Goal: Transaction & Acquisition: Book appointment/travel/reservation

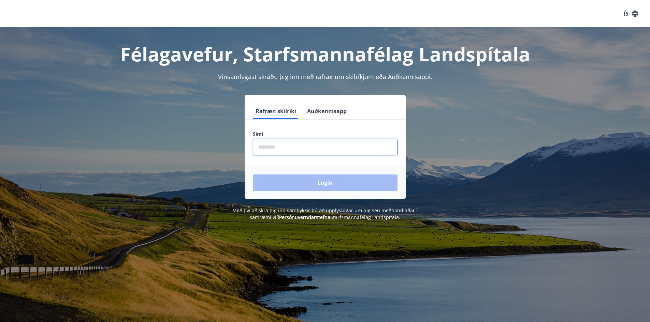
click at [297, 152] on input "phone" at bounding box center [325, 147] width 145 height 17
type input "********"
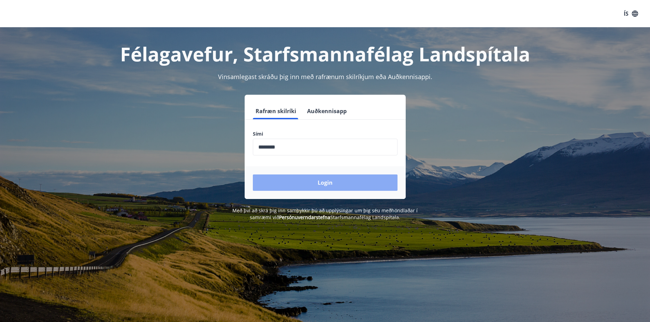
click at [330, 183] on button "Login" at bounding box center [325, 183] width 145 height 16
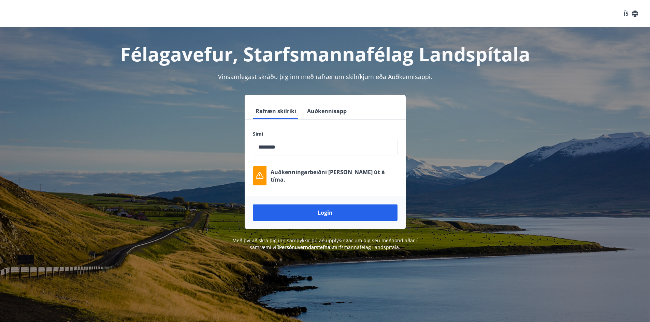
click at [314, 216] on button "Login" at bounding box center [325, 213] width 145 height 16
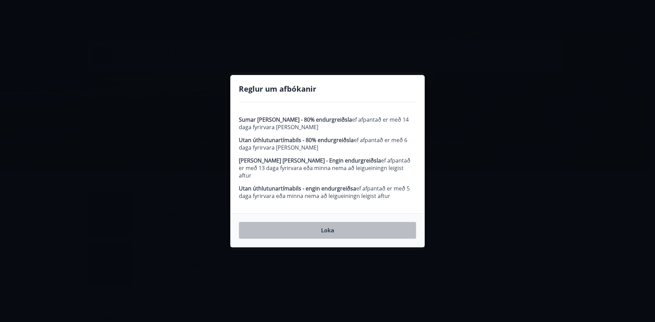
click at [316, 228] on button "Loka" at bounding box center [327, 230] width 177 height 17
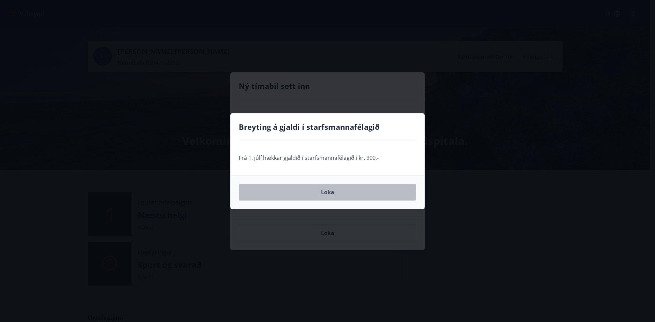
click at [335, 188] on button "Loka" at bounding box center [327, 192] width 177 height 17
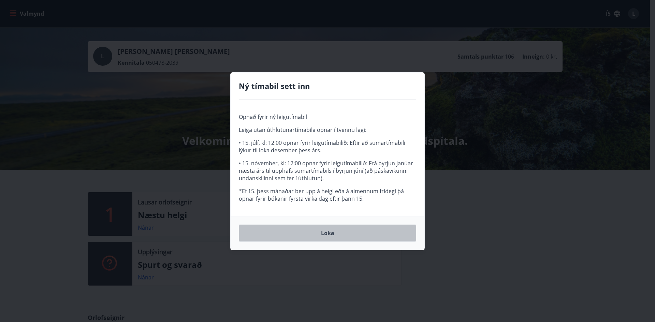
drag, startPoint x: 329, startPoint y: 235, endPoint x: 325, endPoint y: 231, distance: 6.0
click at [330, 235] on button "Loka" at bounding box center [327, 233] width 177 height 17
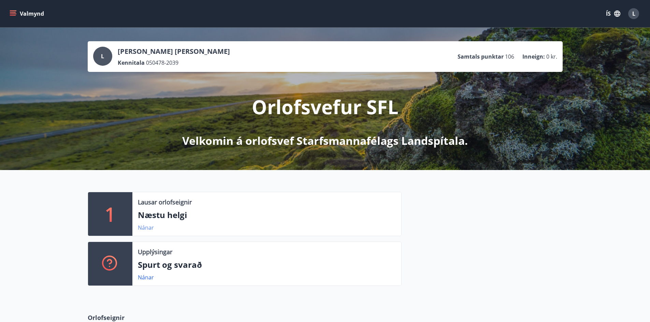
click at [145, 228] on link "Nánar" at bounding box center [146, 228] width 16 height 8
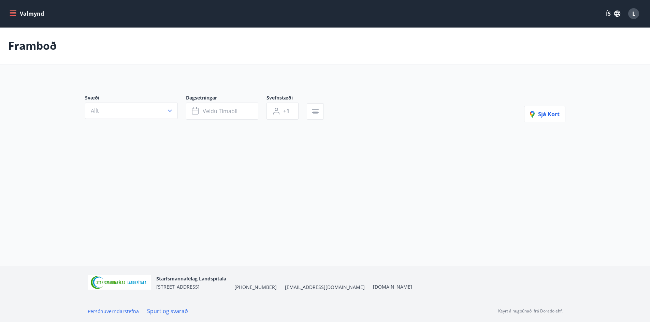
type input "*"
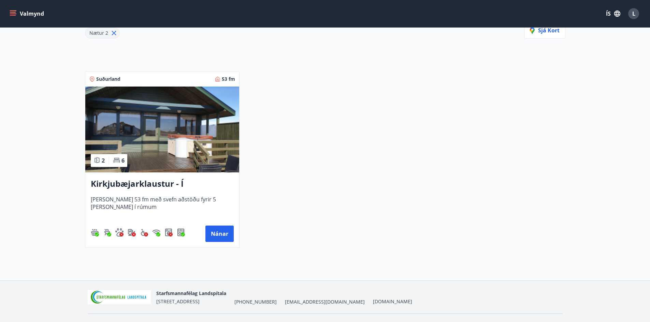
scroll to position [102, 0]
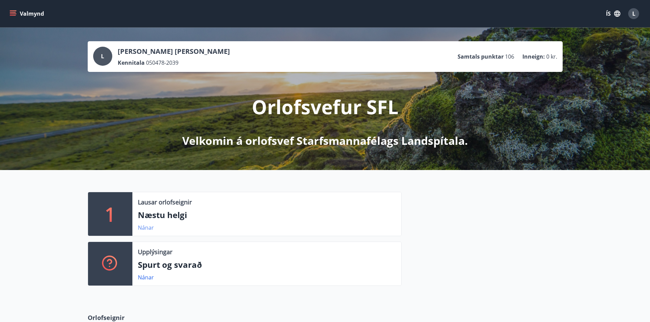
click at [145, 230] on link "Nánar" at bounding box center [146, 228] width 16 height 8
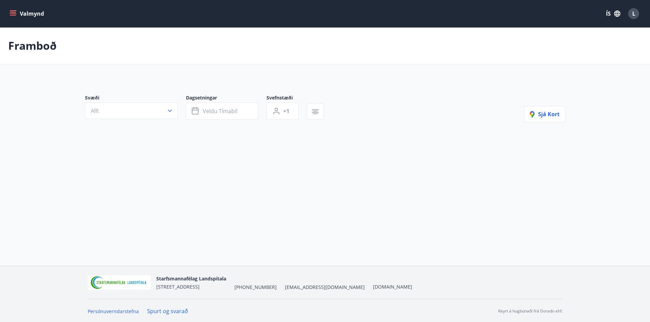
type input "*"
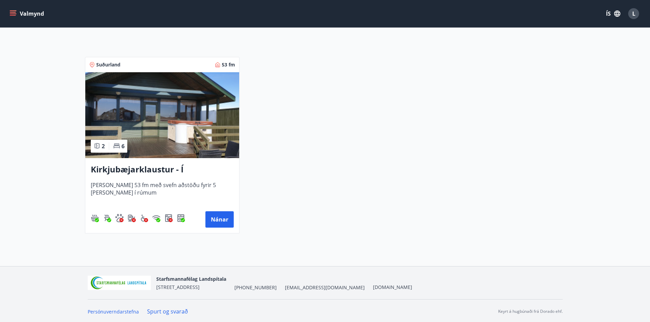
scroll to position [117, 0]
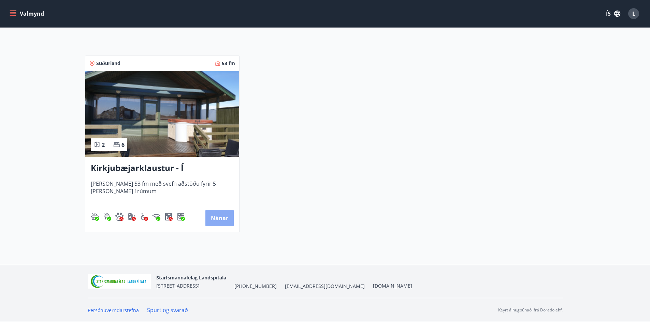
click at [211, 217] on button "Nánar" at bounding box center [219, 218] width 28 height 16
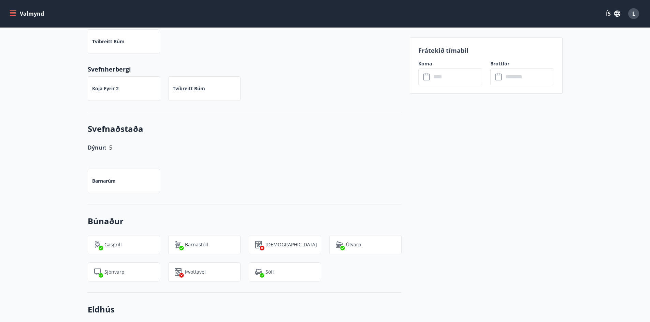
scroll to position [273, 0]
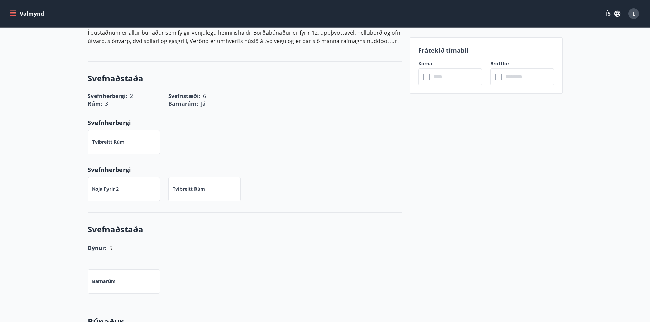
click at [13, 13] on icon "menu" at bounding box center [13, 12] width 6 height 1
click at [281, 121] on p "Svefnherbergi" at bounding box center [245, 122] width 314 height 9
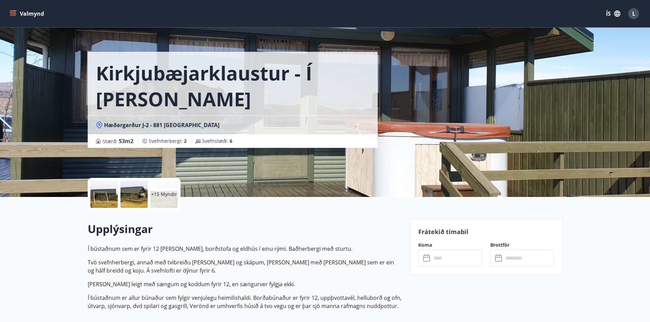
scroll to position [0, 0]
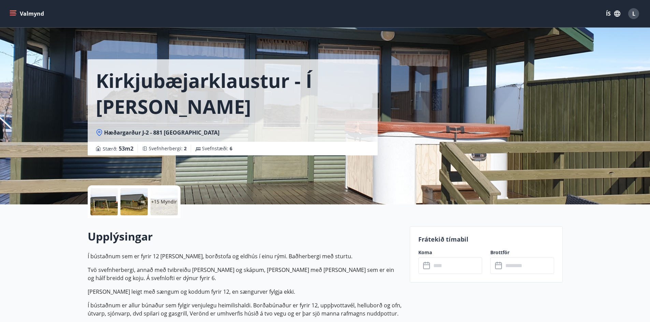
click at [11, 12] on icon "menu" at bounding box center [13, 12] width 6 height 1
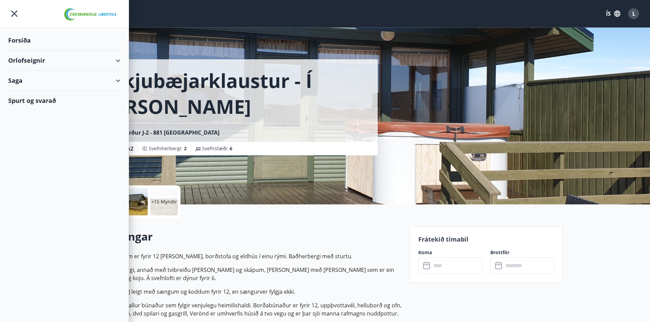
click at [115, 62] on div "Orlofseignir" at bounding box center [64, 60] width 112 height 20
click at [38, 80] on div "Framboð" at bounding box center [64, 78] width 101 height 14
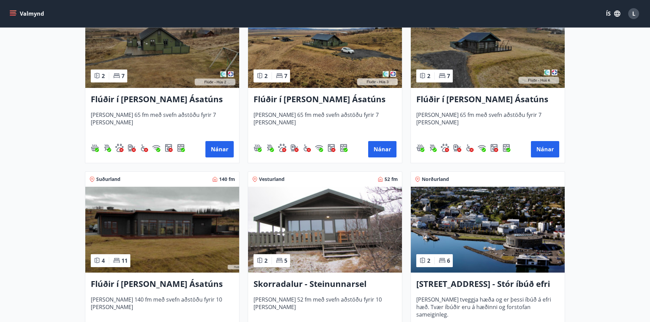
scroll to position [375, 0]
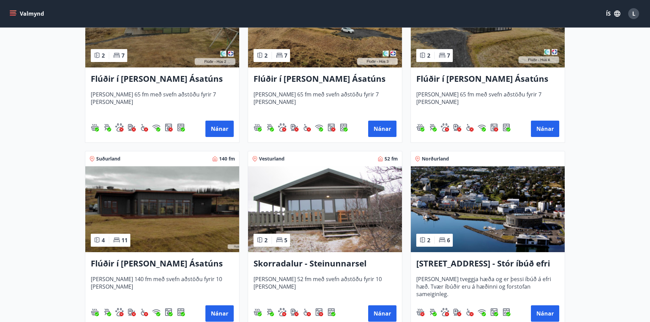
click at [160, 216] on img at bounding box center [162, 209] width 154 height 86
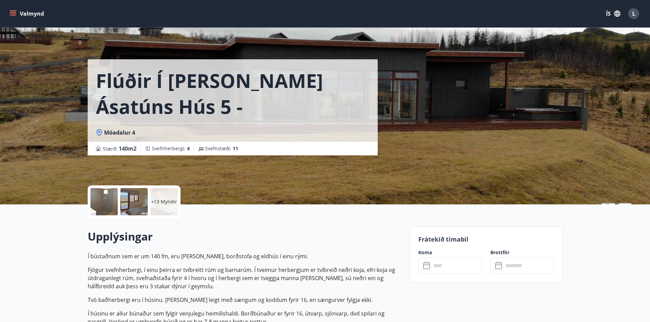
click at [166, 196] on div "+13 Myndir" at bounding box center [163, 201] width 27 height 27
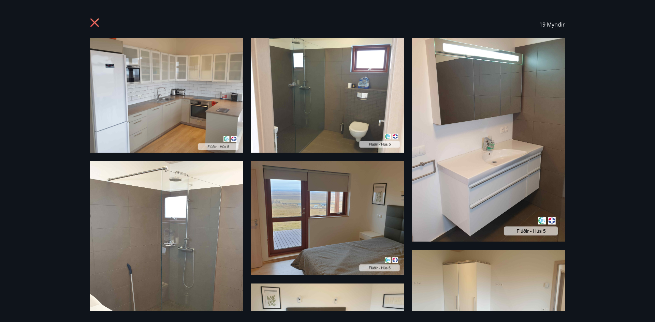
click at [92, 27] on icon at bounding box center [95, 23] width 11 height 11
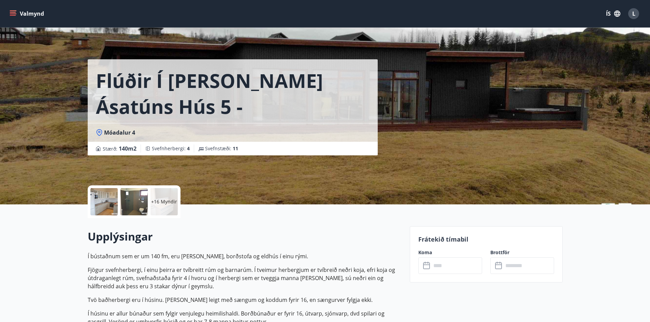
click at [19, 16] on button "Valmynd" at bounding box center [27, 14] width 39 height 12
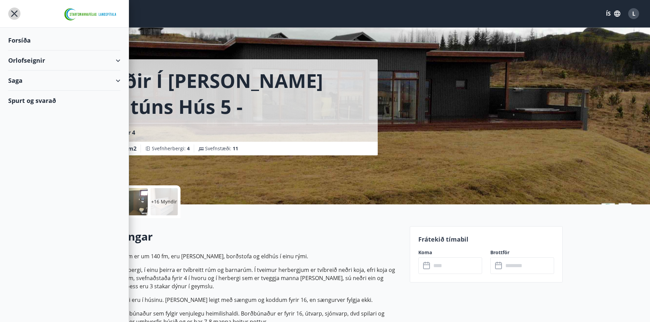
click at [10, 11] on icon "menu" at bounding box center [14, 14] width 12 height 12
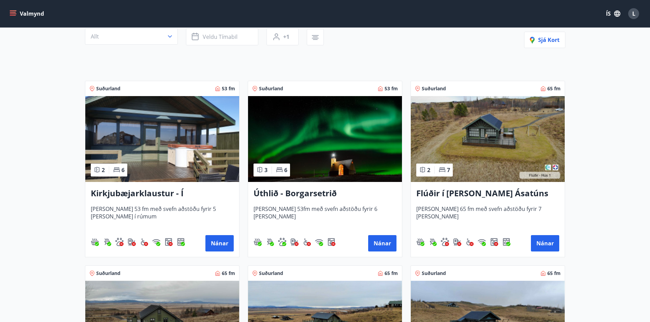
scroll to position [103, 0]
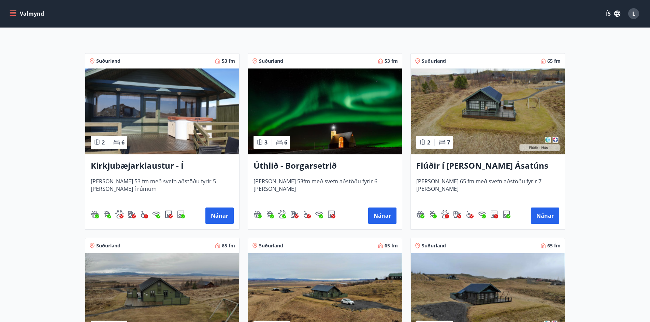
click at [352, 129] on img at bounding box center [325, 112] width 154 height 86
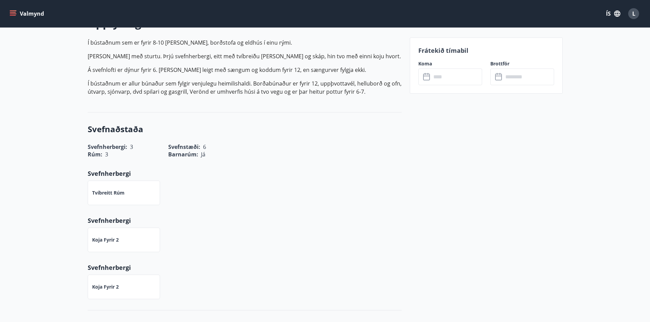
scroll to position [150, 0]
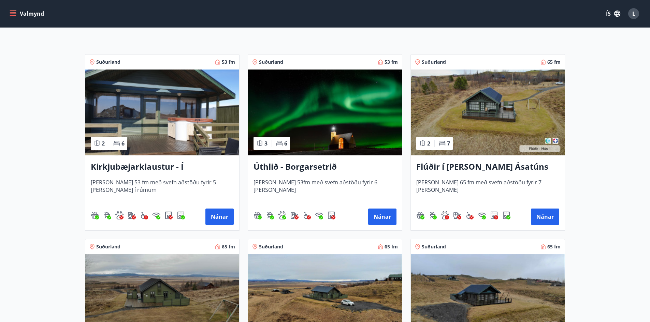
scroll to position [68, 0]
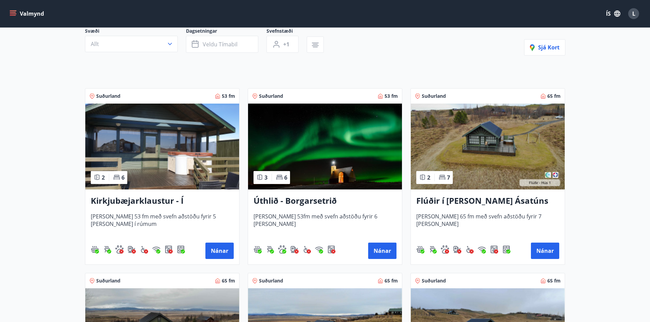
click at [322, 203] on h3 "Úthlið - Borgarsetrið" at bounding box center [324, 201] width 143 height 12
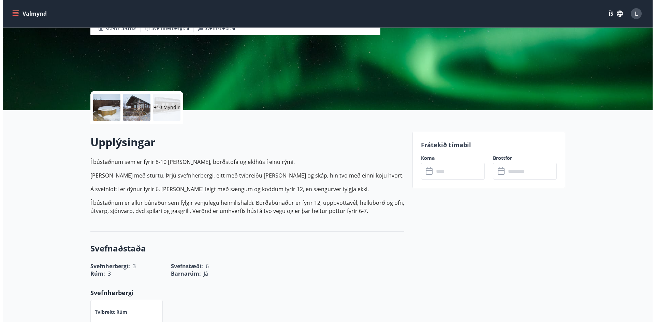
scroll to position [102, 0]
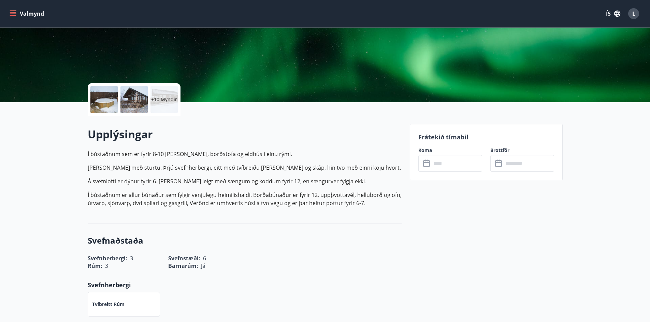
click at [162, 97] on p "+10 Myndir" at bounding box center [164, 99] width 26 height 7
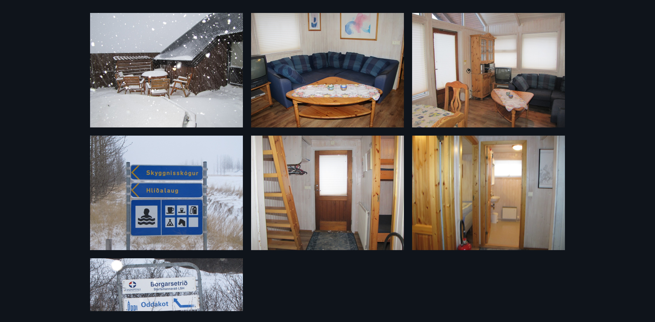
scroll to position [457, 0]
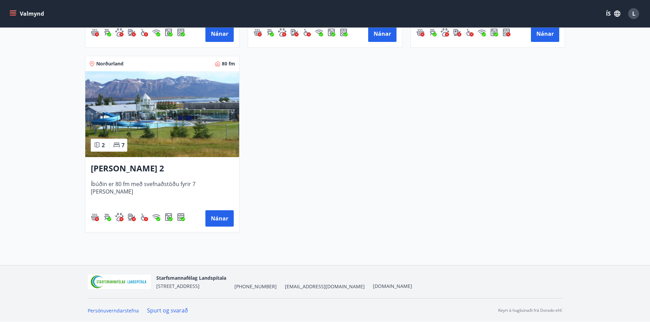
scroll to position [1025, 0]
click at [12, 12] on icon "menu" at bounding box center [13, 12] width 6 height 1
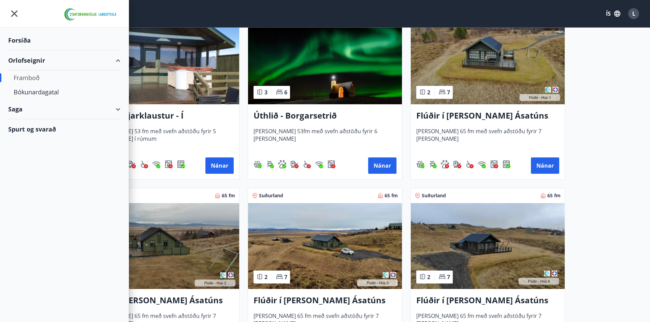
scroll to position [36, 0]
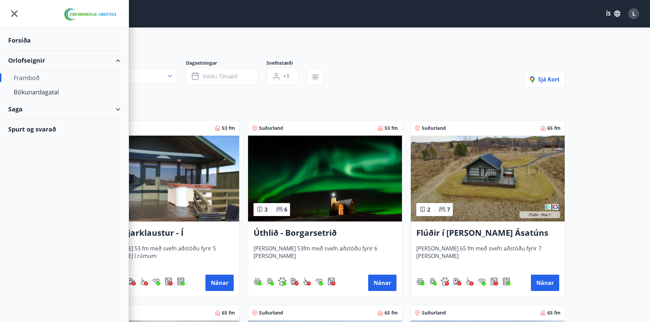
click at [11, 13] on icon "menu" at bounding box center [14, 14] width 12 height 12
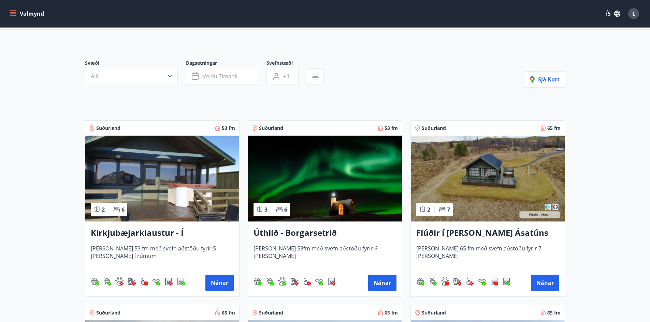
click at [10, 16] on icon "menu" at bounding box center [13, 13] width 7 height 7
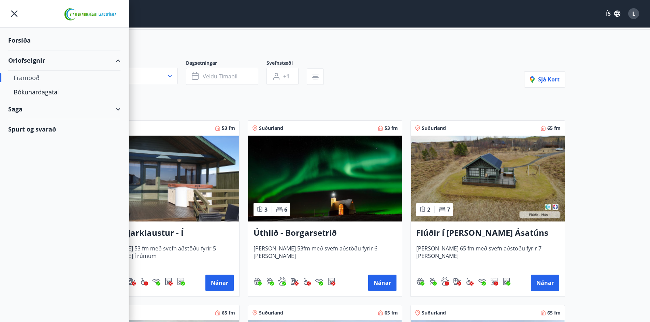
click at [118, 110] on div "Saga" at bounding box center [64, 109] width 112 height 20
click at [23, 174] on div "Inneign" at bounding box center [64, 169] width 101 height 14
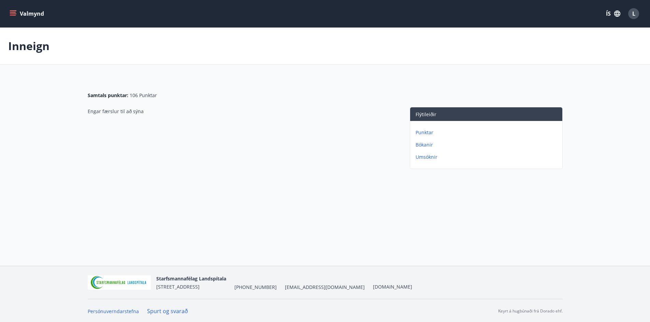
click at [428, 136] on p "Punktar" at bounding box center [487, 132] width 144 height 7
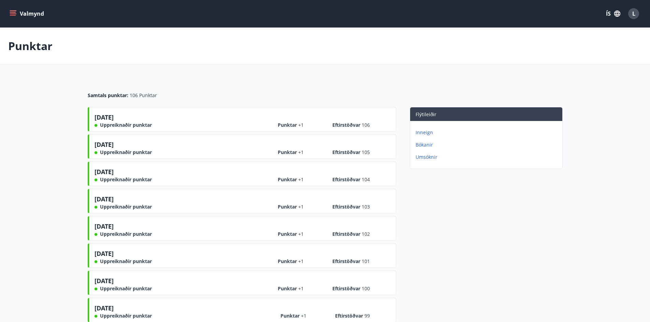
click at [11, 9] on button "Valmynd" at bounding box center [27, 14] width 39 height 12
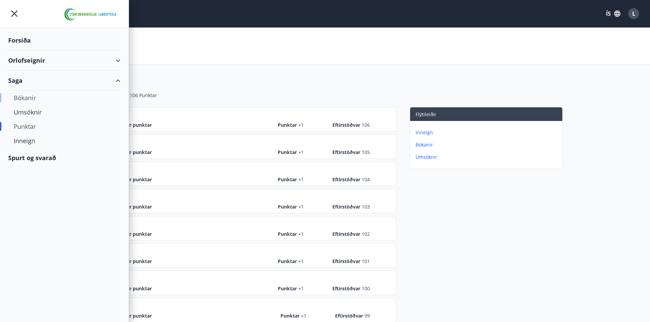
click at [28, 97] on div "Bókanir" at bounding box center [64, 98] width 101 height 14
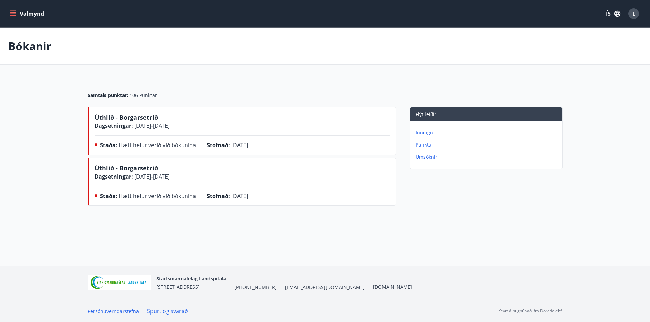
drag, startPoint x: 11, startPoint y: 0, endPoint x: 160, endPoint y: 43, distance: 154.6
click at [180, 45] on div "Bókanir" at bounding box center [325, 46] width 650 height 37
click at [14, 13] on icon "menu" at bounding box center [13, 12] width 6 height 1
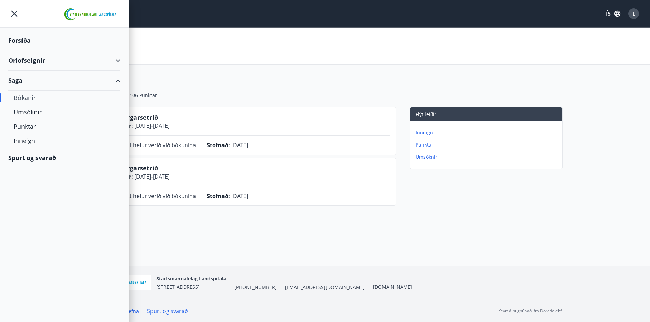
click at [118, 59] on div "Orlofseignir" at bounding box center [64, 60] width 112 height 20
click at [32, 78] on div "Framboð" at bounding box center [64, 78] width 101 height 14
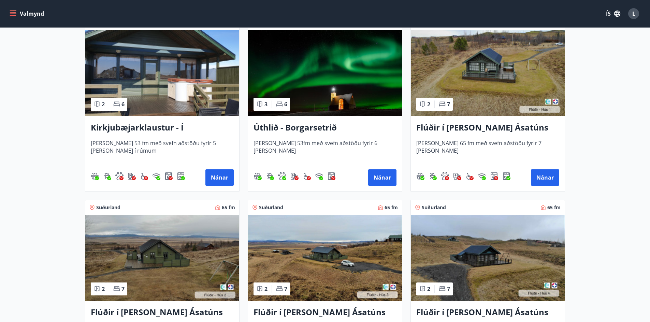
scroll to position [136, 0]
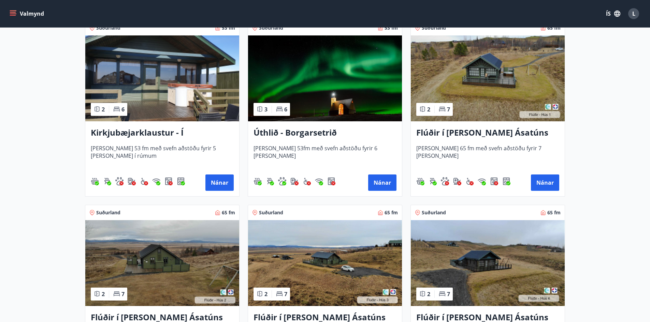
click at [10, 13] on icon "menu" at bounding box center [13, 13] width 7 height 7
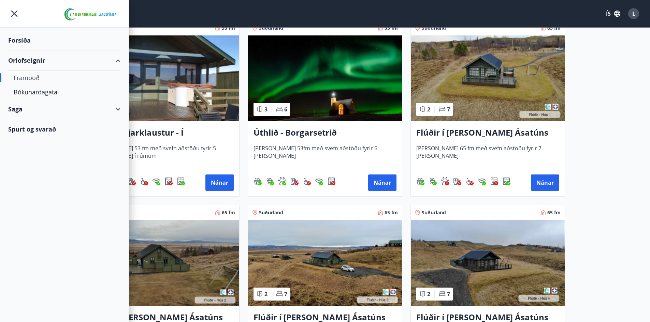
click at [31, 79] on div "Framboð" at bounding box center [64, 78] width 101 height 14
drag, startPoint x: 40, startPoint y: 77, endPoint x: 43, endPoint y: 75, distance: 3.5
click at [43, 75] on div "Framboð" at bounding box center [64, 78] width 101 height 14
click at [115, 60] on div "Orlofseignir" at bounding box center [64, 60] width 112 height 20
click at [13, 14] on icon "menu" at bounding box center [14, 14] width 12 height 12
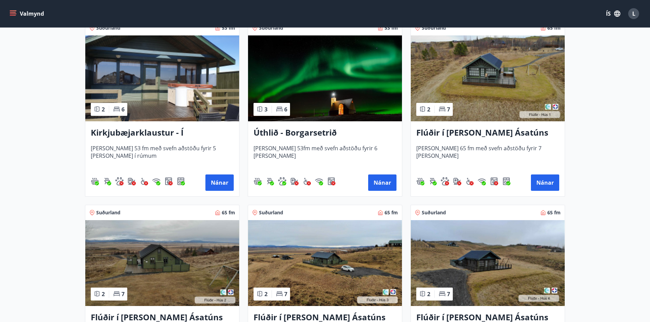
click at [14, 11] on icon "menu" at bounding box center [13, 13] width 7 height 7
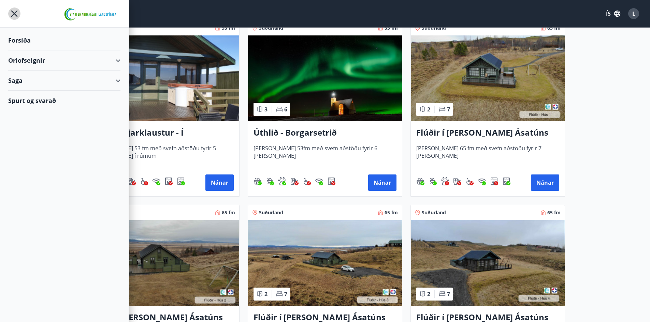
drag, startPoint x: 12, startPoint y: 10, endPoint x: 10, endPoint y: 0, distance: 9.8
click at [12, 10] on icon "menu" at bounding box center [14, 14] width 12 height 12
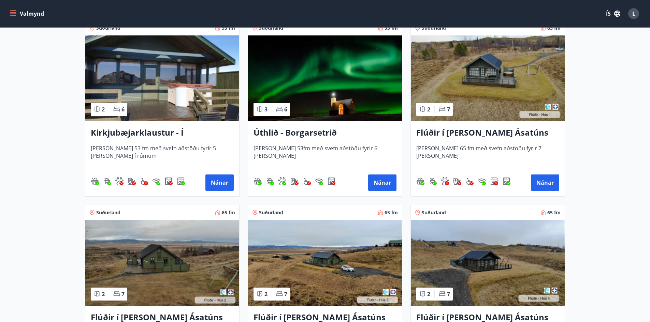
click at [13, 12] on icon "menu" at bounding box center [13, 12] width 6 height 1
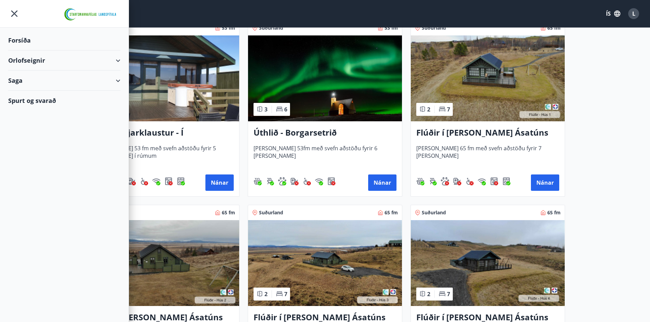
click at [30, 41] on div "Forsíða" at bounding box center [64, 40] width 112 height 20
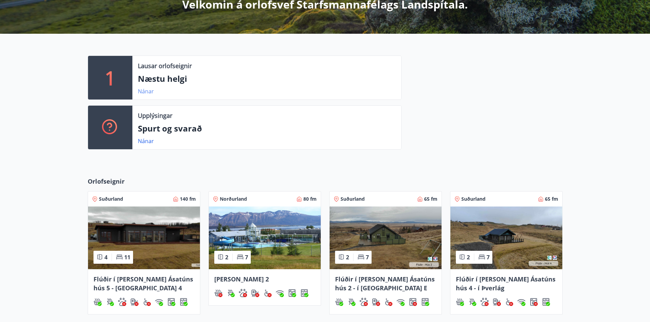
click at [145, 93] on link "Nánar" at bounding box center [146, 92] width 16 height 8
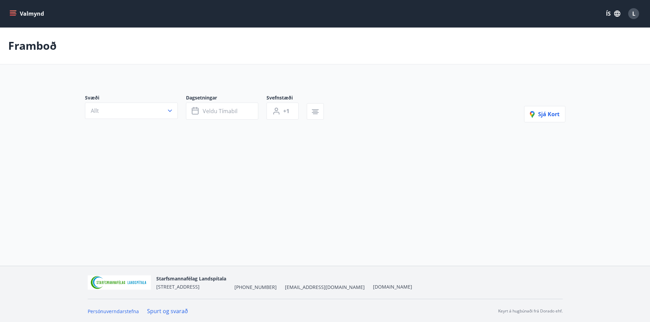
type input "*"
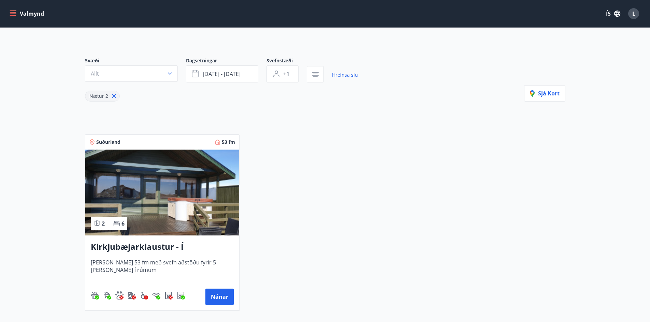
scroll to position [117, 0]
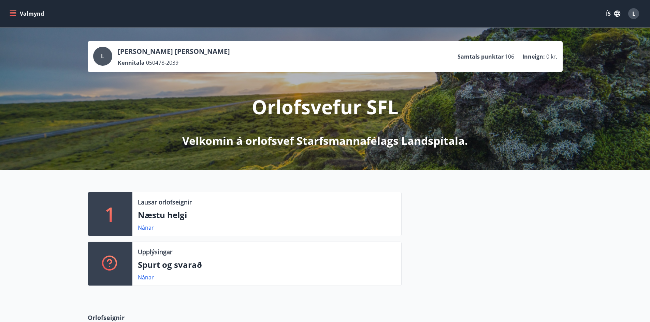
click at [635, 13] on span "L" at bounding box center [633, 14] width 3 height 8
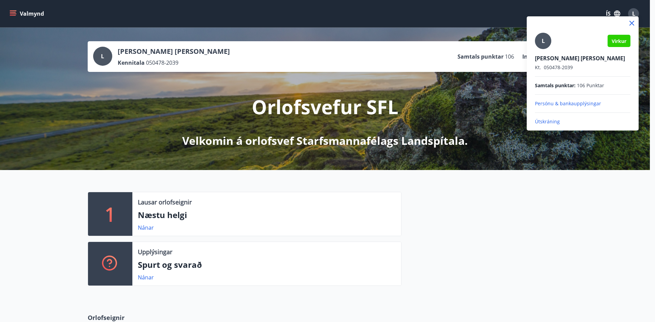
click at [548, 124] on p "Útskráning" at bounding box center [583, 121] width 96 height 7
